Goal: Obtain resource: Obtain resource

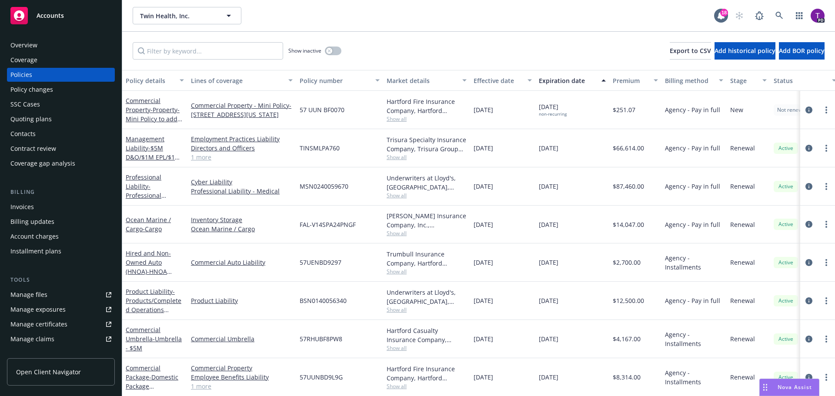
click at [45, 295] on div "Manage files" at bounding box center [28, 295] width 37 height 14
click at [59, 10] on div "Accounts" at bounding box center [60, 15] width 101 height 17
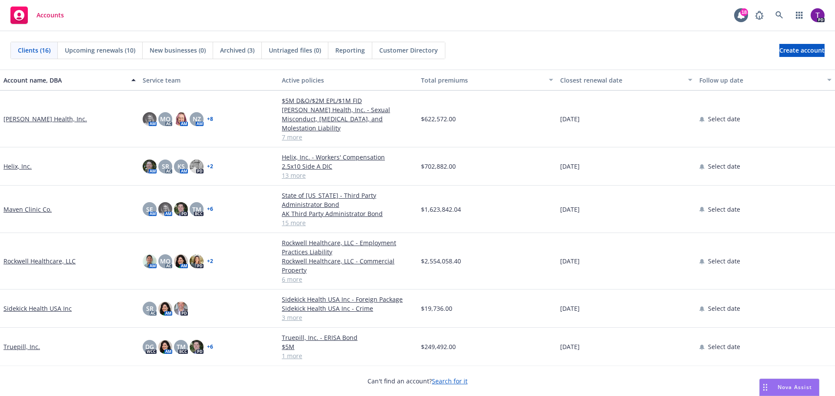
scroll to position [341, 0]
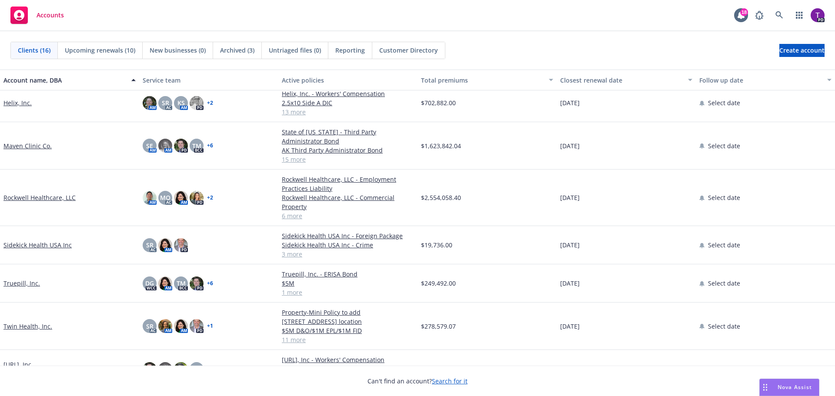
click at [42, 193] on link "Rockwell Healthcare, LLC" at bounding box center [39, 197] width 72 height 9
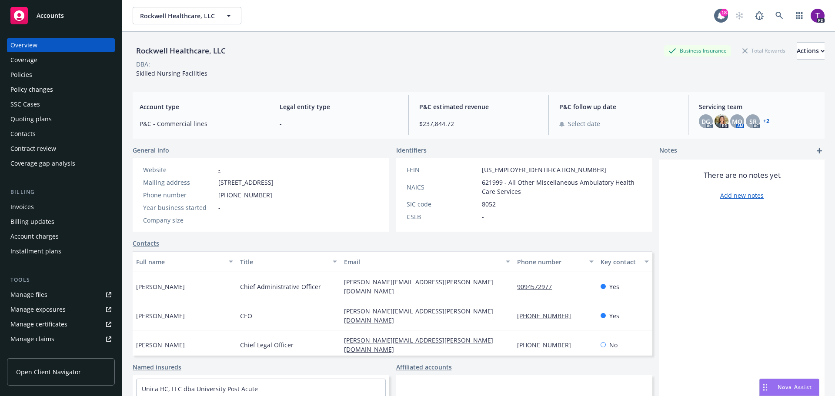
click at [28, 297] on div "Manage files" at bounding box center [28, 295] width 37 height 14
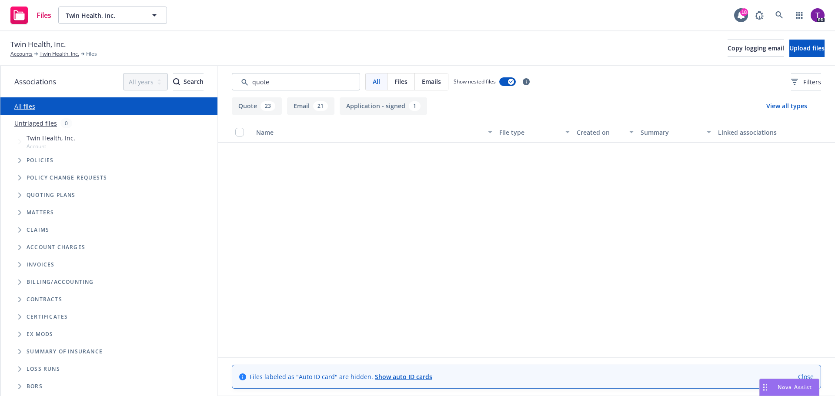
scroll to position [478, 0]
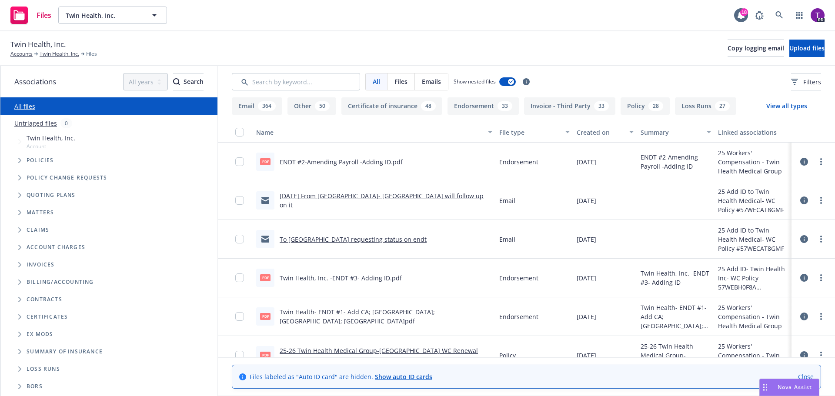
click at [18, 369] on icon "Folder Tree Example" at bounding box center [19, 369] width 3 height 5
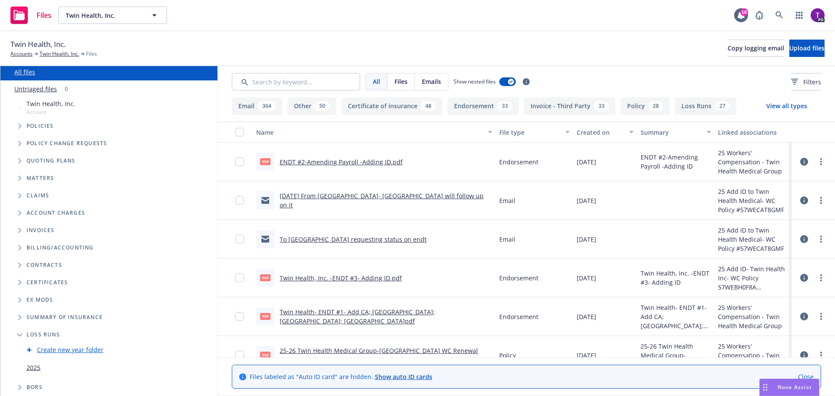
click at [37, 367] on link "2025" at bounding box center [34, 367] width 14 height 9
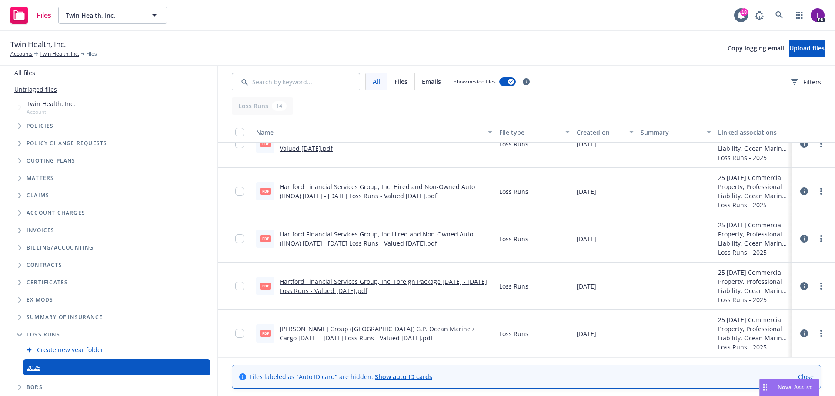
scroll to position [34, 0]
click at [241, 332] on input "checkbox" at bounding box center [239, 333] width 9 height 9
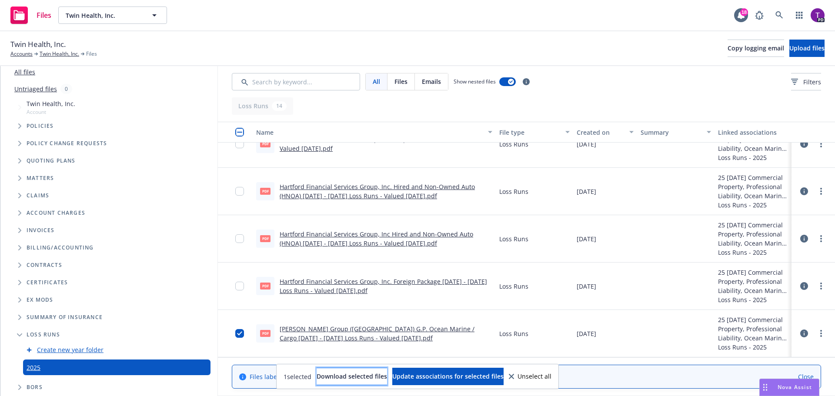
click at [350, 374] on span "Download selected files" at bounding box center [352, 376] width 70 height 8
click at [551, 378] on span "Unselect all" at bounding box center [535, 377] width 34 height 6
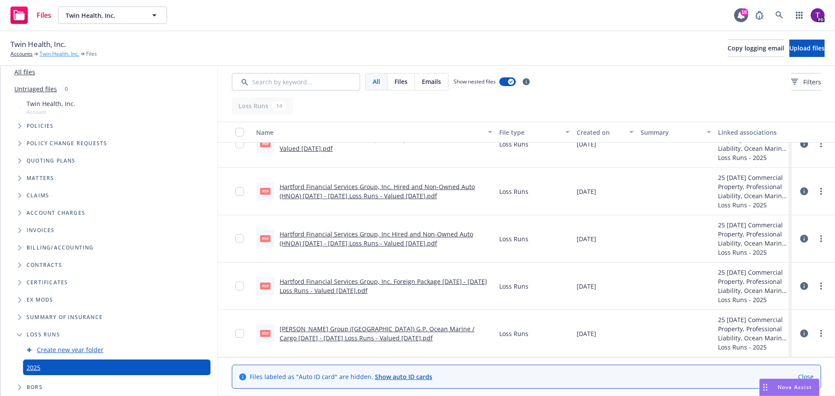
click at [53, 54] on link "Twin Health, Inc." at bounding box center [60, 54] width 40 height 8
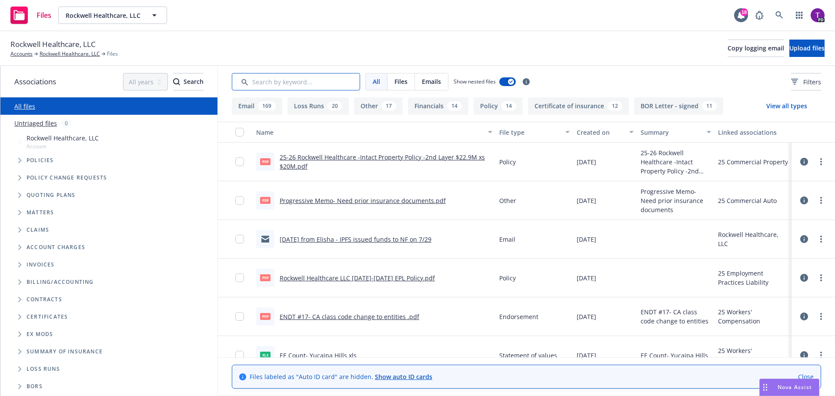
click at [312, 83] on input "Search by keyword..." at bounding box center [296, 81] width 128 height 17
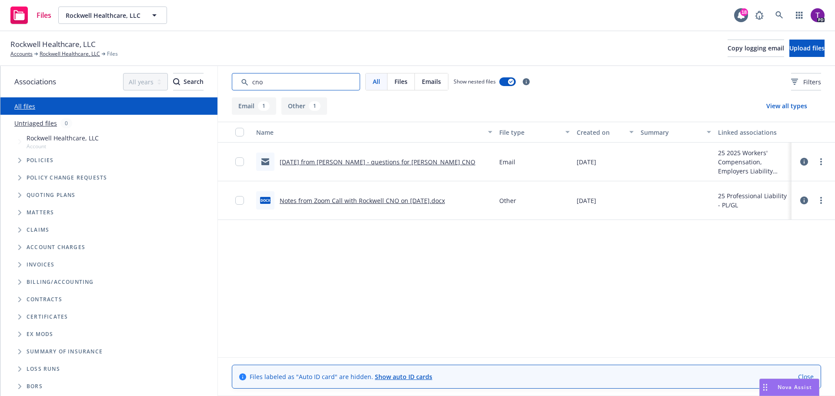
type input "cno"
click at [382, 199] on link "Notes from Zoom Call with Rockwell CNO on 6.26.25.docx" at bounding box center [362, 201] width 165 height 8
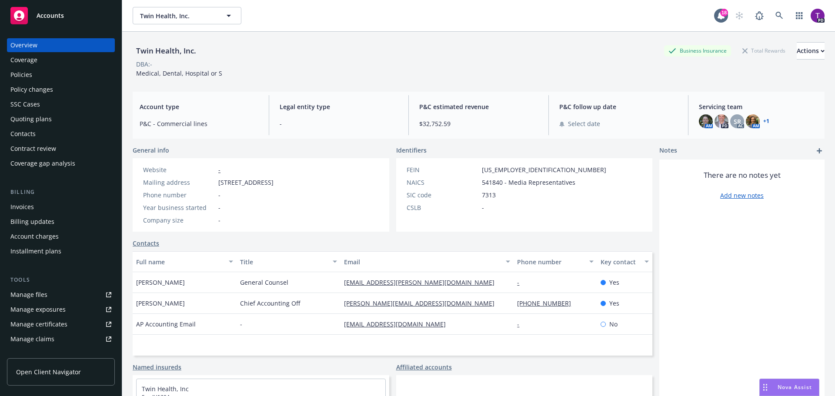
click at [47, 12] on span "Accounts" at bounding box center [50, 15] width 27 height 7
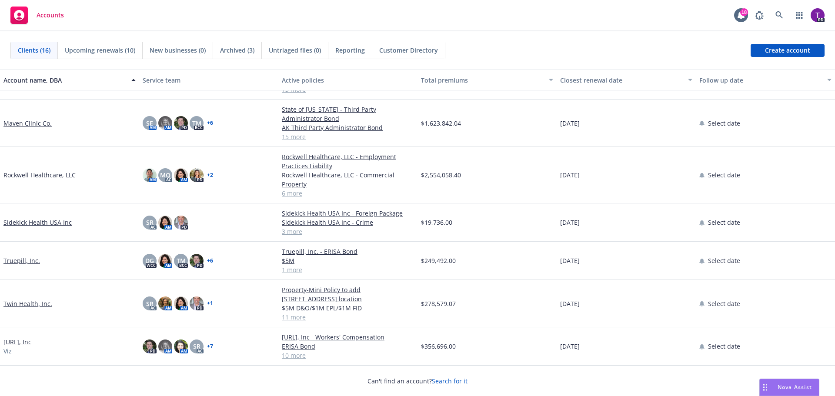
scroll to position [347, 0]
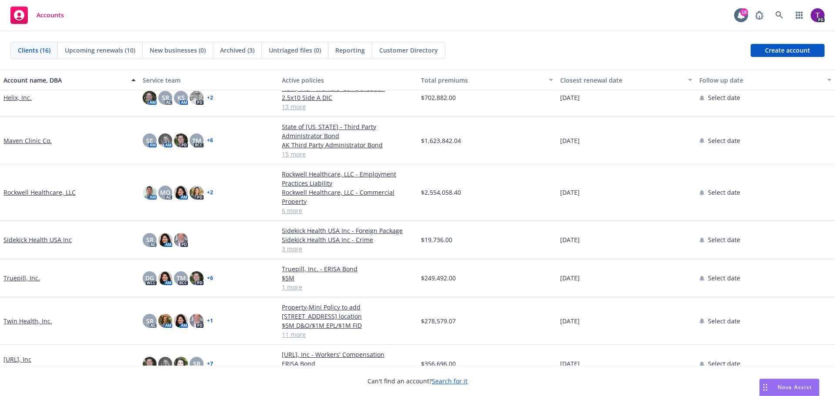
click at [20, 355] on link "[URL], Inc" at bounding box center [17, 359] width 28 height 9
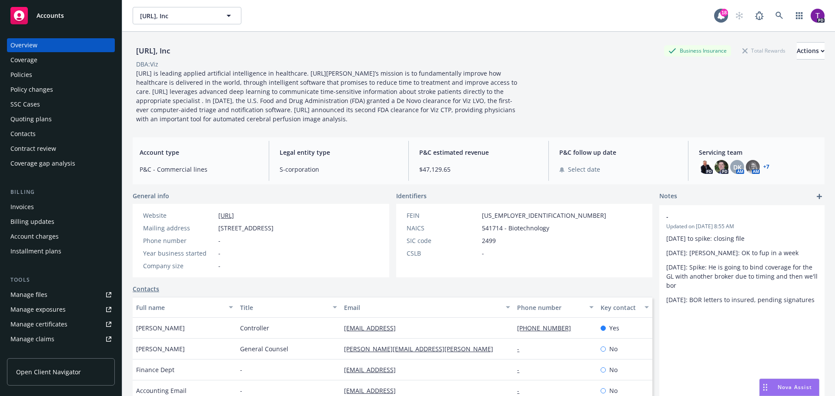
click at [26, 73] on div "Policies" at bounding box center [21, 75] width 22 height 14
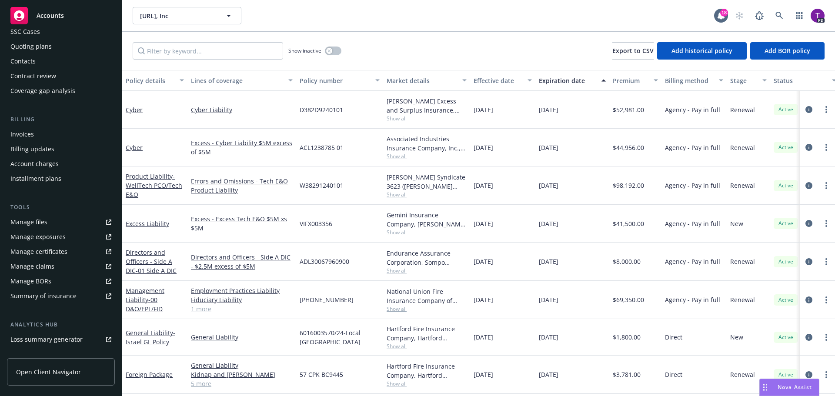
scroll to position [127, 0]
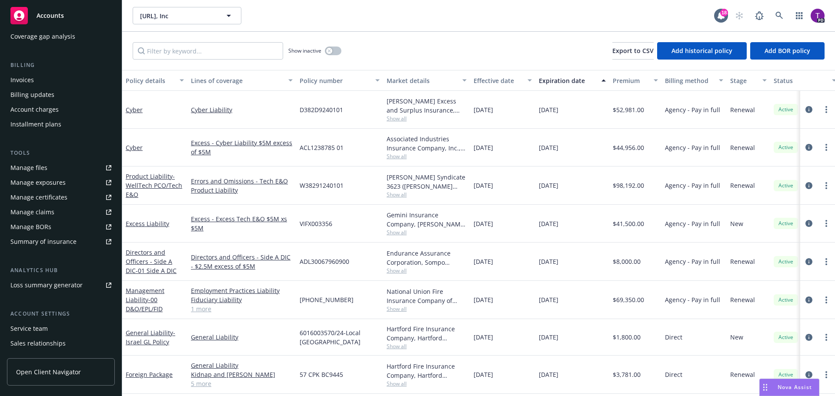
click at [43, 170] on div "Manage files" at bounding box center [28, 168] width 37 height 14
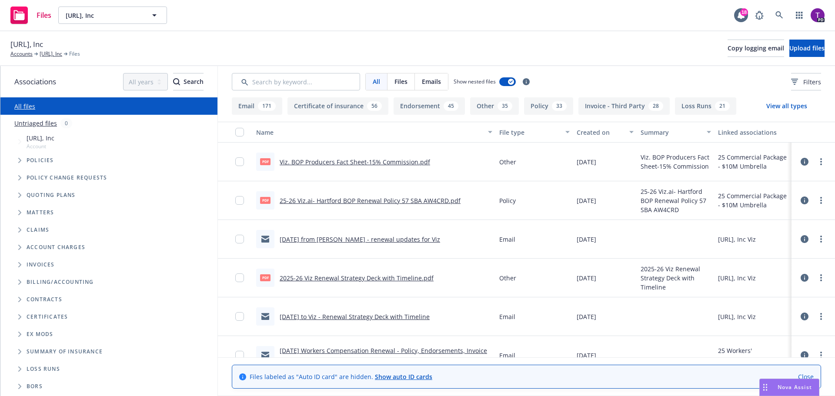
click at [21, 353] on icon "Folder Tree Example" at bounding box center [19, 351] width 3 height 5
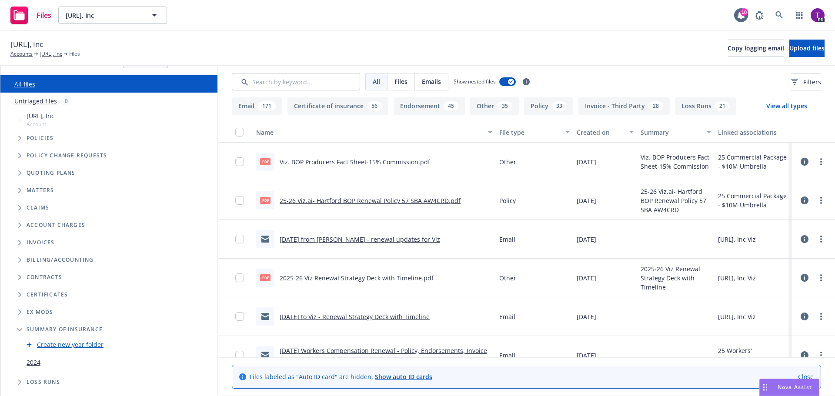
scroll to position [34, 0]
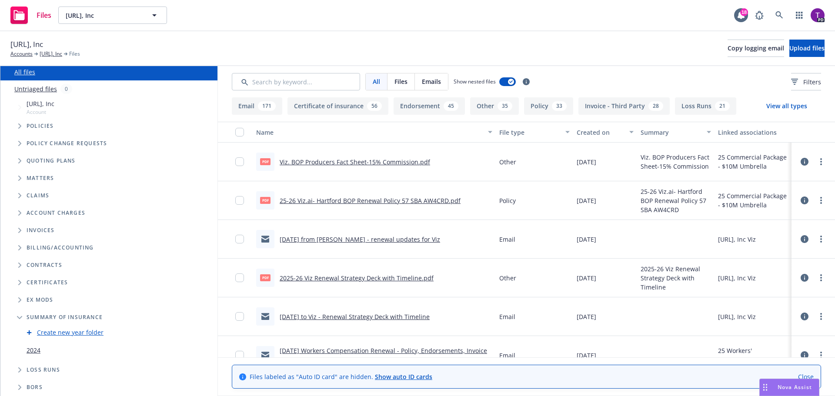
click at [29, 351] on link "2024" at bounding box center [34, 350] width 14 height 9
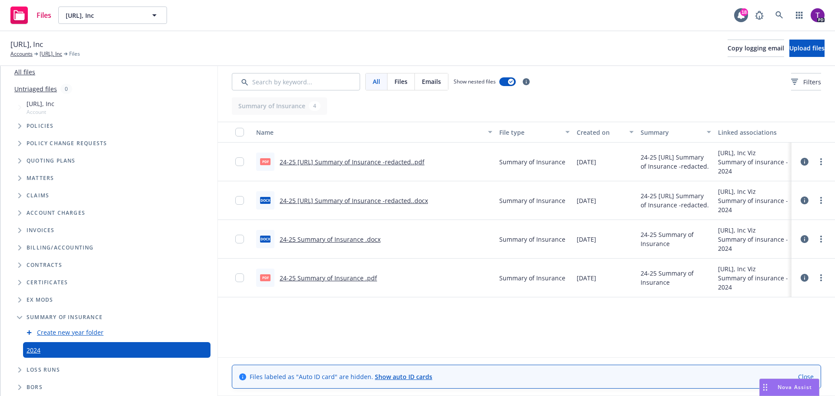
click at [337, 277] on link "24-25 Summary of Insurance .pdf" at bounding box center [328, 278] width 97 height 8
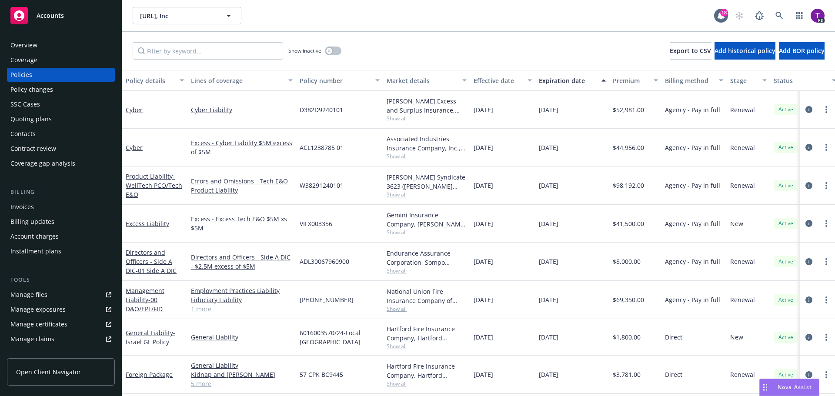
scroll to position [127, 0]
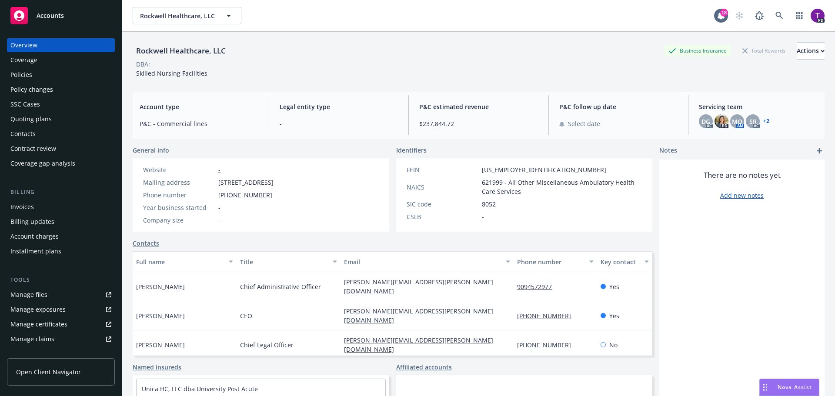
drag, startPoint x: 0, startPoint y: 0, endPoint x: 79, endPoint y: 20, distance: 81.3
click at [79, 20] on div "Accounts" at bounding box center [60, 15] width 101 height 17
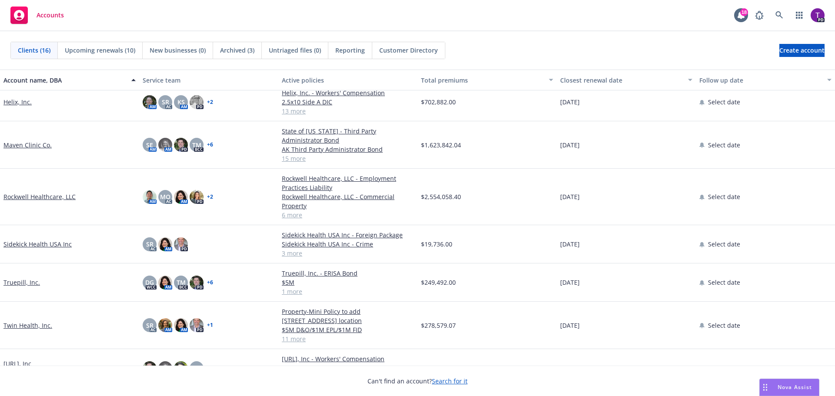
scroll to position [346, 0]
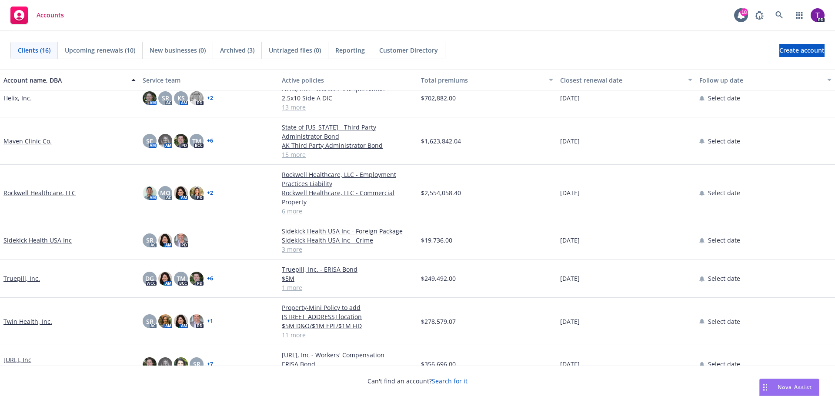
click at [21, 317] on link "Twin Health, Inc." at bounding box center [27, 321] width 49 height 9
